Goal: Find contact information: Find contact information

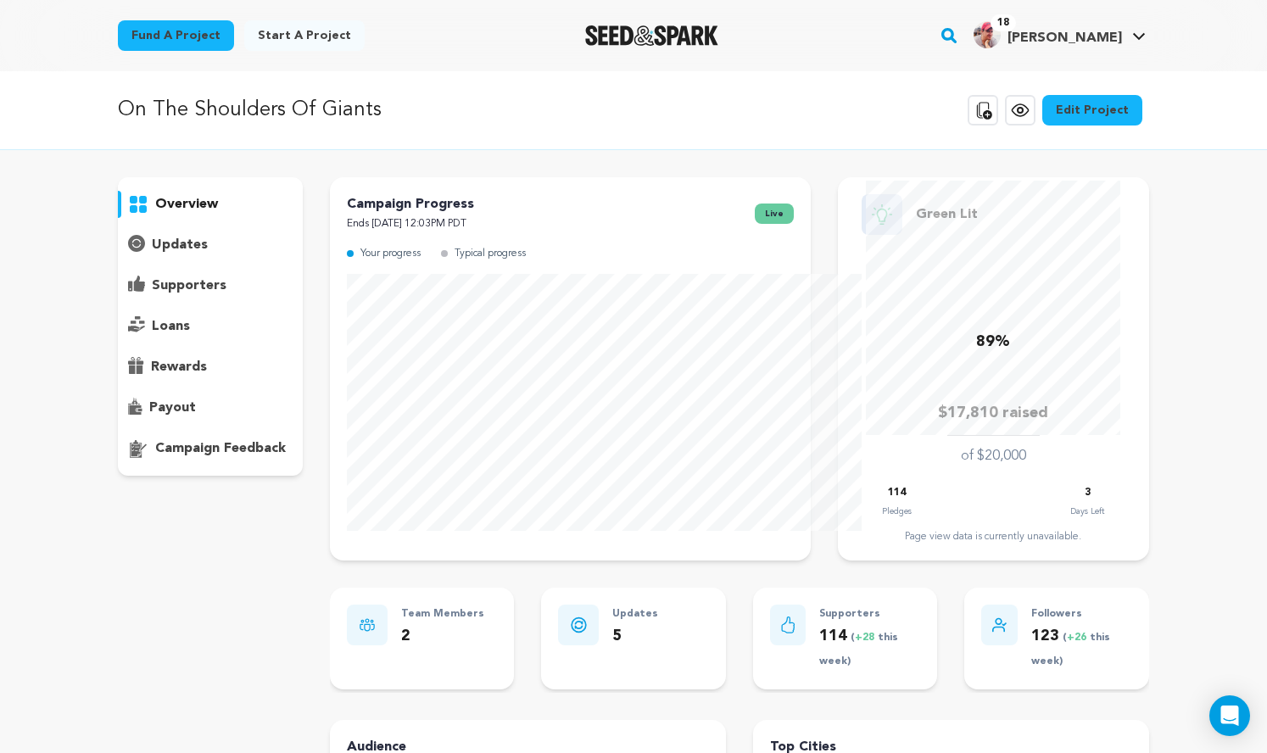
click at [1149, 40] on link "18 Scott D. Scott D." at bounding box center [1059, 33] width 179 height 31
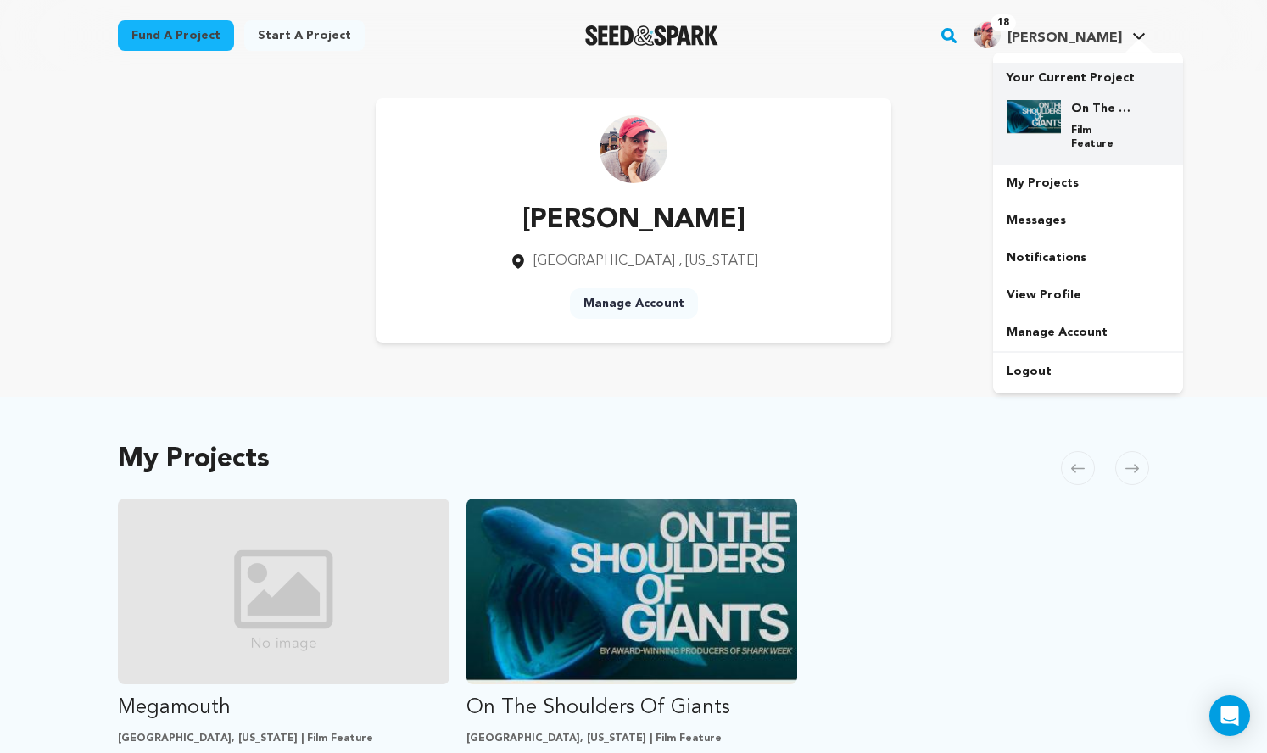
click at [1061, 134] on img at bounding box center [1033, 117] width 54 height 34
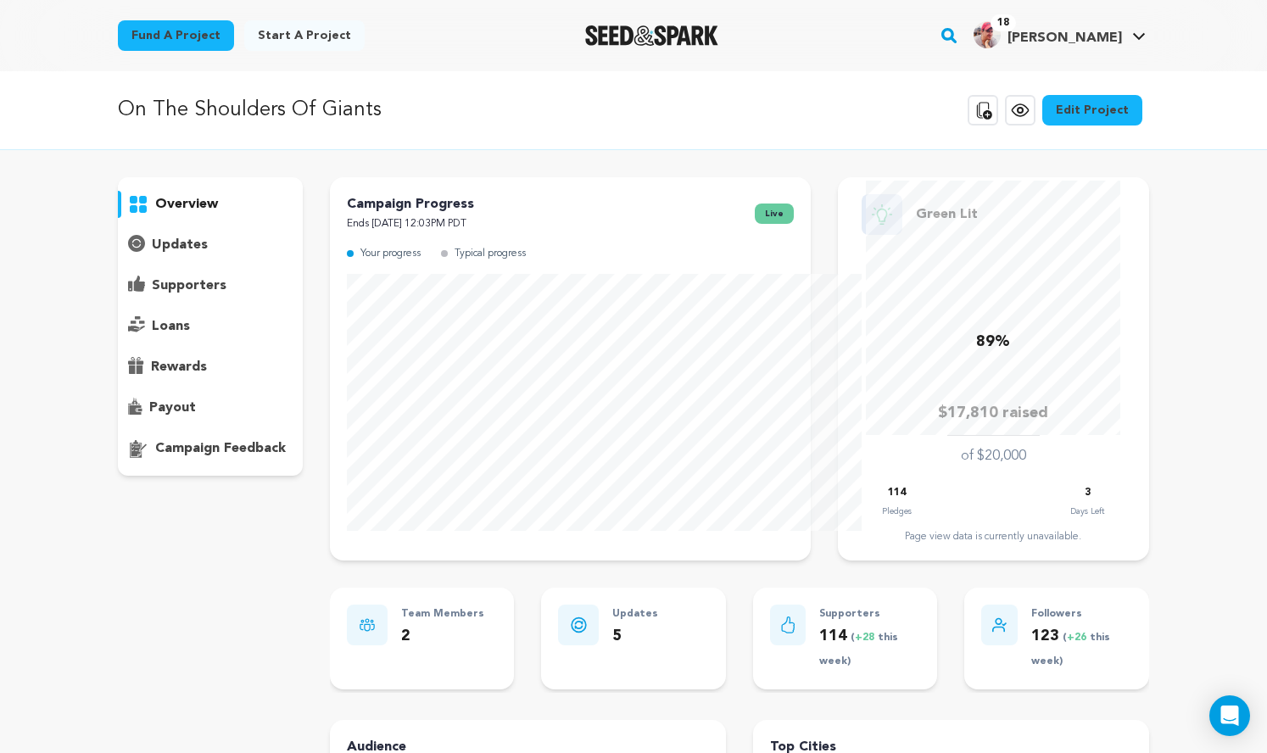
click at [152, 296] on p "supporters" at bounding box center [189, 286] width 75 height 20
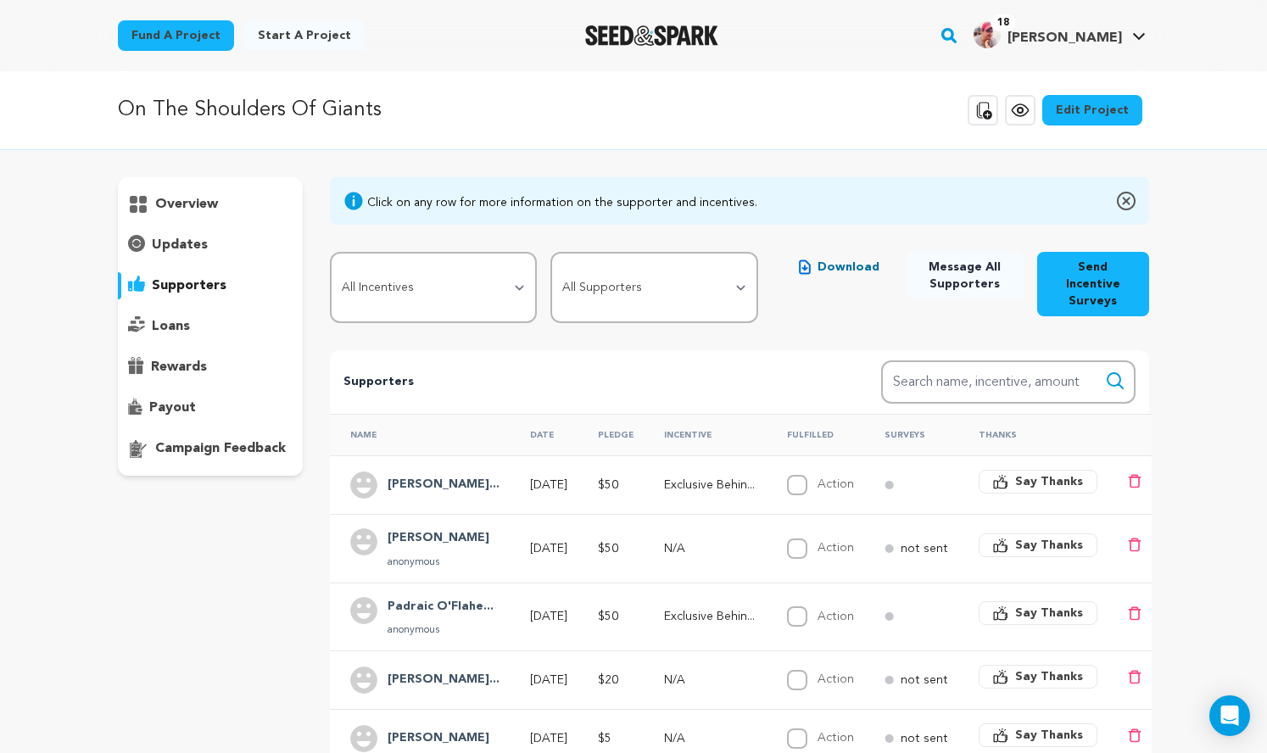
click at [152, 296] on p "supporters" at bounding box center [189, 286] width 75 height 20
click at [267, 286] on div "overview" at bounding box center [633, 647] width 1031 height 941
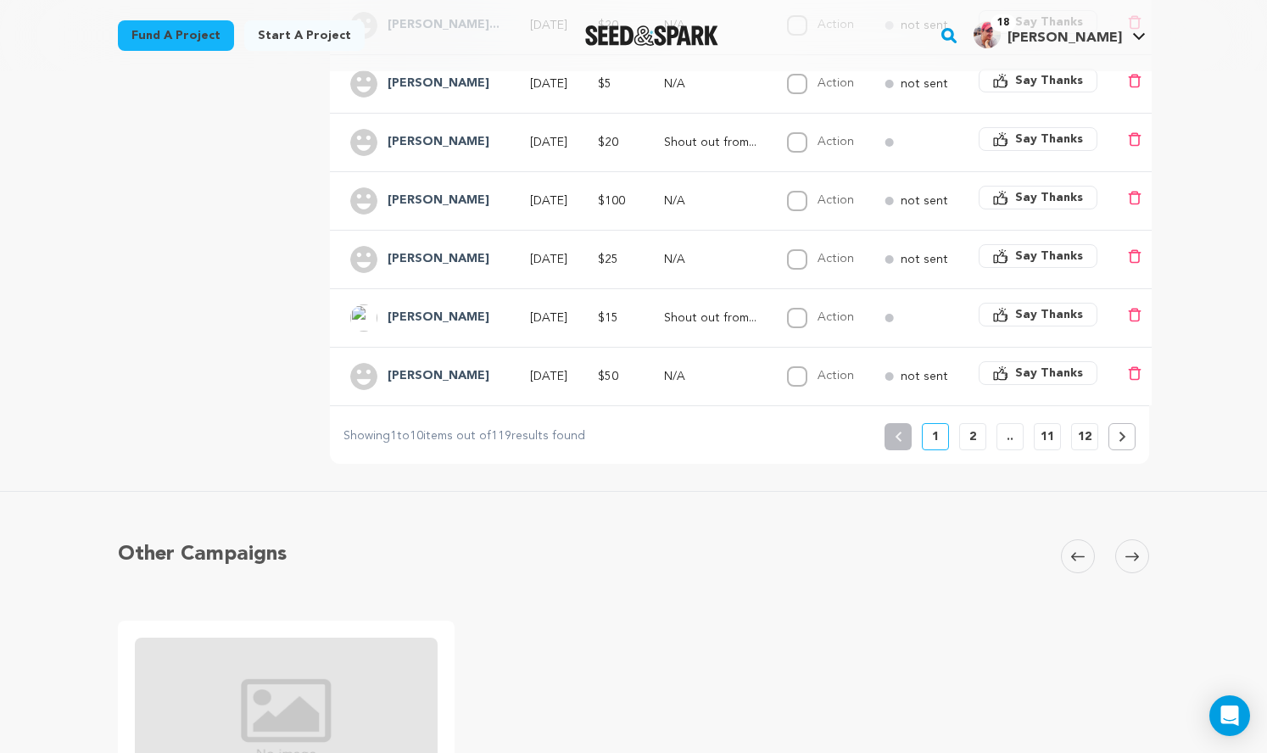
scroll to position [660, 0]
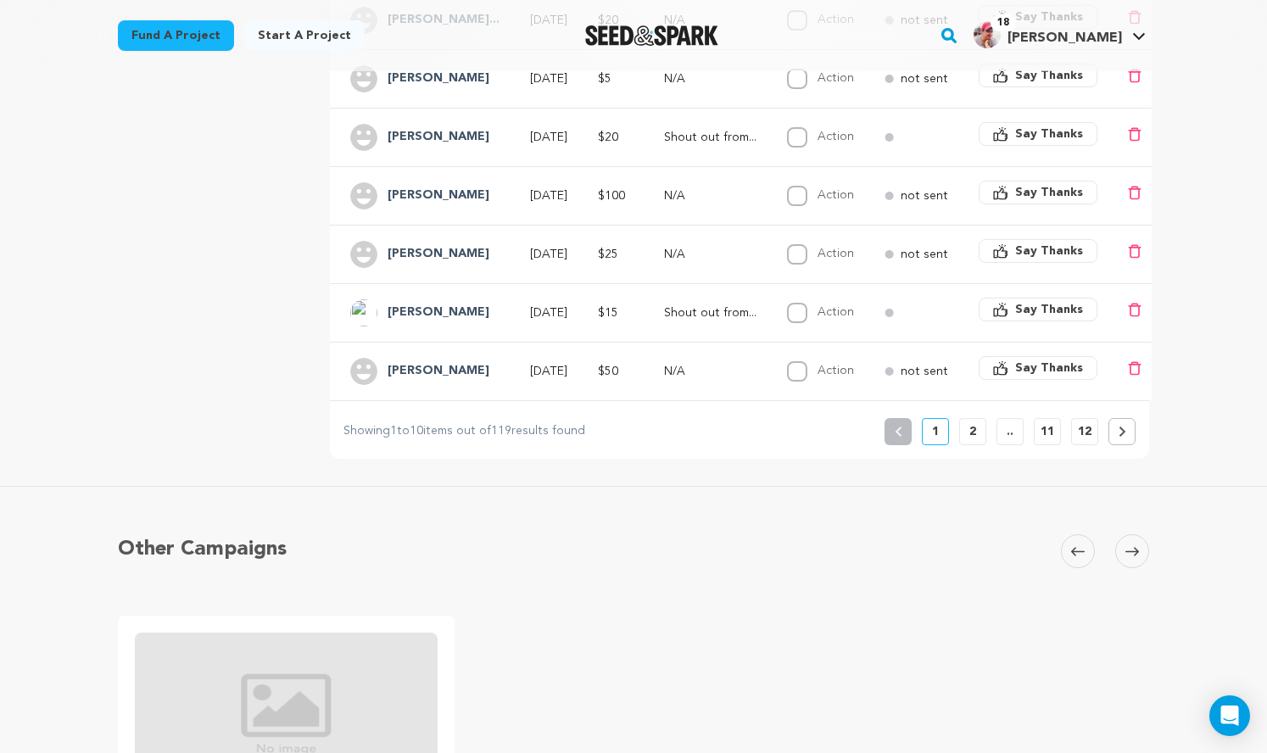
click at [986, 445] on button "2" at bounding box center [972, 431] width 27 height 27
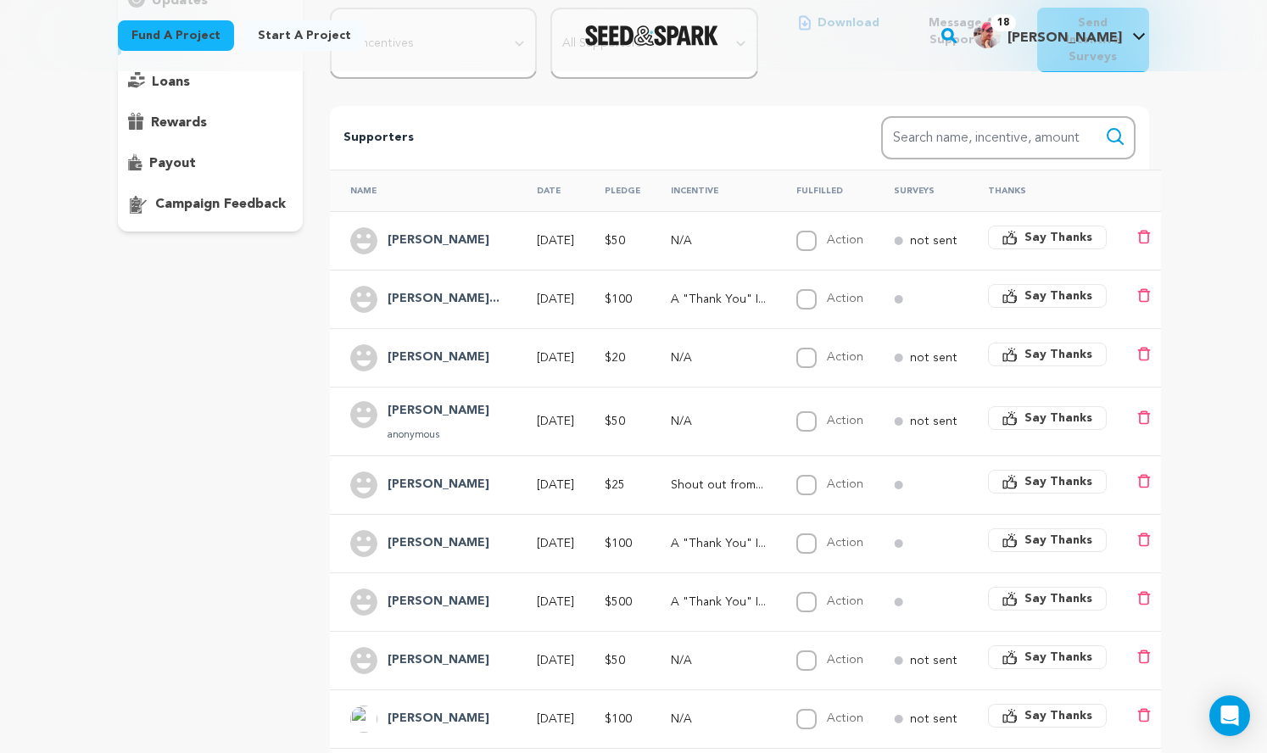
scroll to position [259, 0]
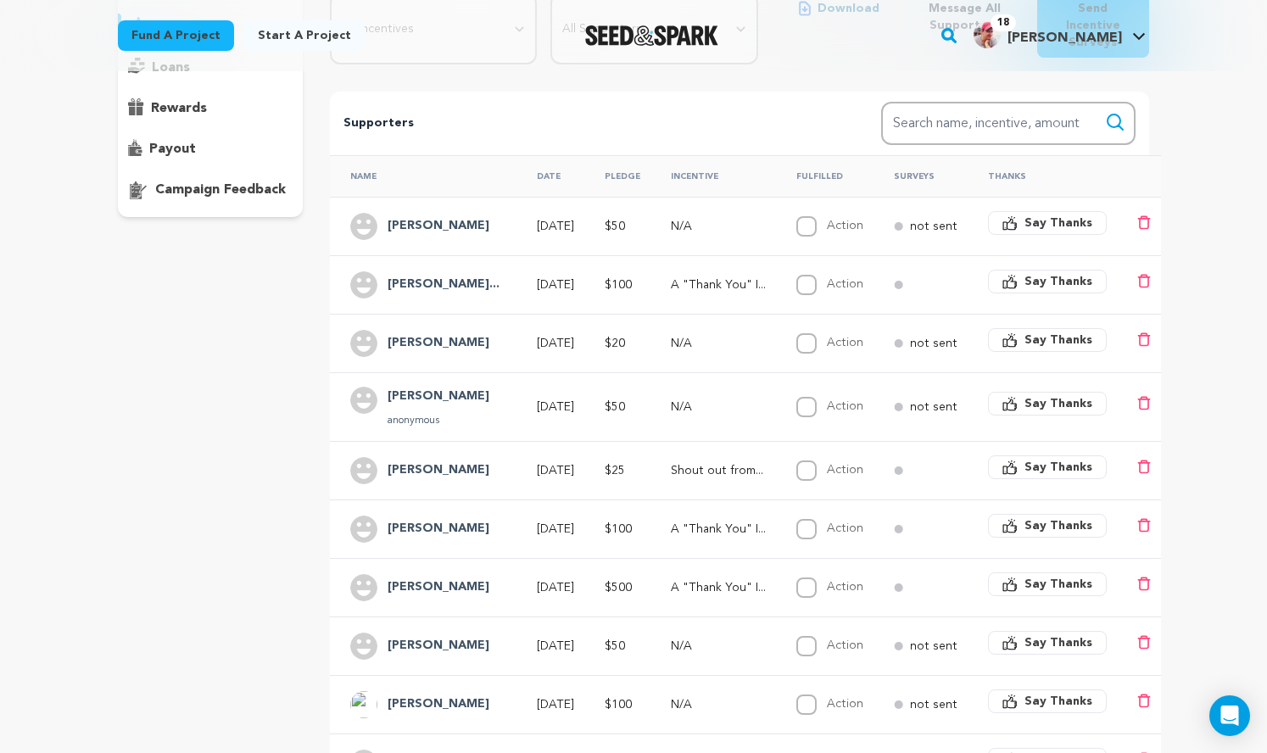
click at [399, 354] on h4 "[PERSON_NAME]" at bounding box center [438, 343] width 102 height 20
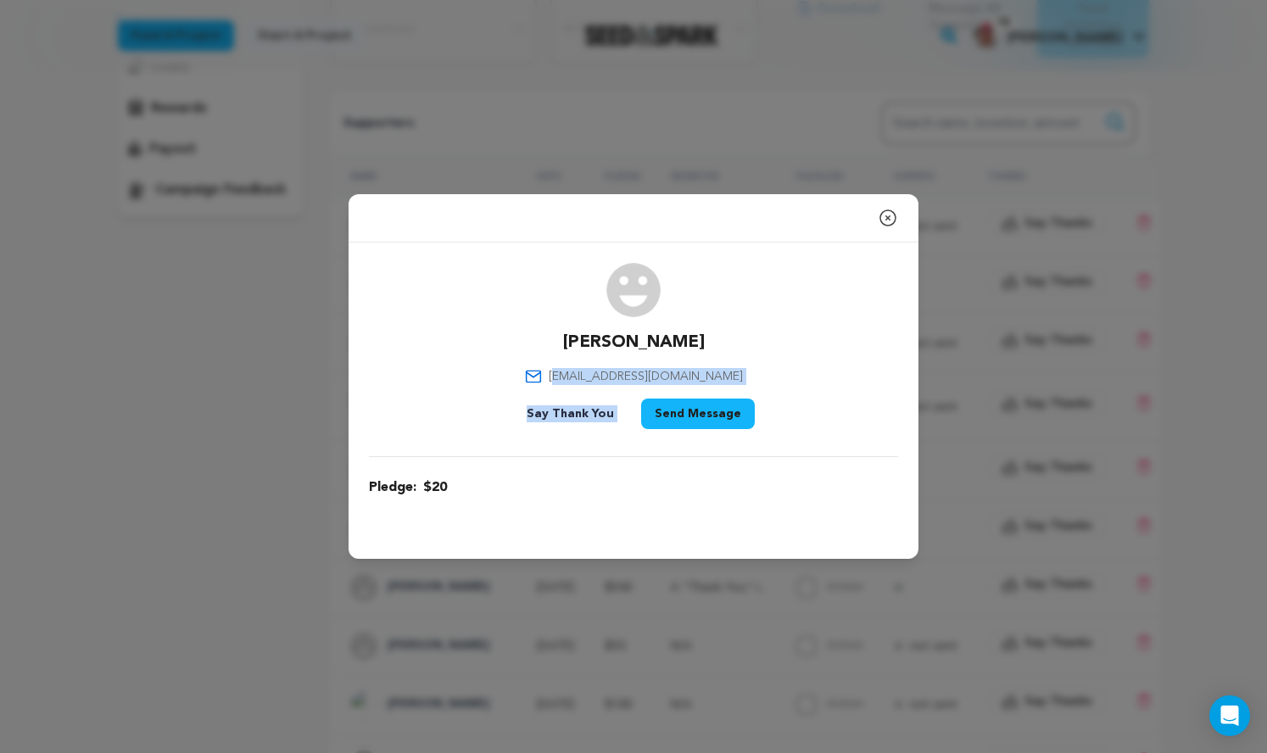
drag, startPoint x: 764, startPoint y: 377, endPoint x: 573, endPoint y: 379, distance: 190.8
click at [573, 378] on div "[PERSON_NAME] [EMAIL_ADDRESS][DOMAIN_NAME] Say Thank You Send Message" at bounding box center [633, 349] width 529 height 173
click at [573, 379] on span "[EMAIL_ADDRESS][DOMAIN_NAME]" at bounding box center [646, 376] width 194 height 17
drag, startPoint x: 569, startPoint y: 378, endPoint x: 771, endPoint y: 371, distance: 201.9
click at [771, 371] on div "[PERSON_NAME] [EMAIL_ADDRESS][DOMAIN_NAME] Say Thank You Send Message" at bounding box center [633, 349] width 529 height 173
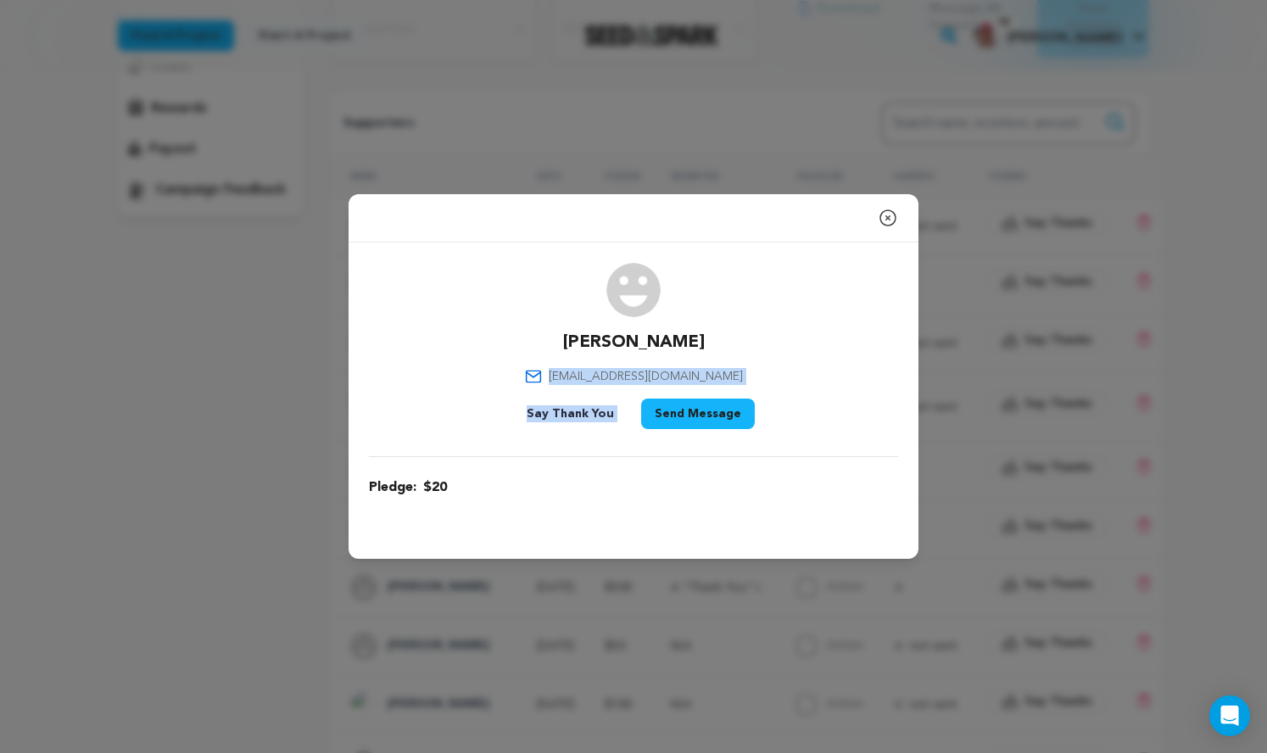
click at [771, 371] on div "[PERSON_NAME] [EMAIL_ADDRESS][DOMAIN_NAME] Say Thank You Send Message" at bounding box center [633, 349] width 529 height 173
drag, startPoint x: 741, startPoint y: 373, endPoint x: 566, endPoint y: 375, distance: 175.5
click at [566, 375] on div "[PERSON_NAME] [EMAIL_ADDRESS][DOMAIN_NAME] Say Thank You Send Message" at bounding box center [633, 349] width 529 height 173
copy span "[EMAIL_ADDRESS][DOMAIN_NAME]"
click at [895, 210] on icon "button" at bounding box center [887, 217] width 15 height 15
